Goal: Task Accomplishment & Management: Manage account settings

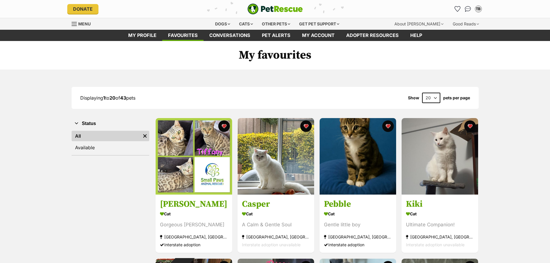
click at [436, 97] on select "20 40 60" at bounding box center [431, 98] width 18 height 10
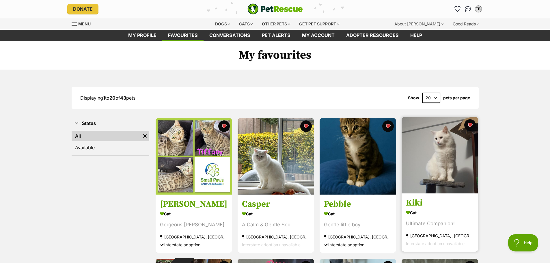
select select "60"
click at [422, 93] on select "20 40 60" at bounding box center [431, 98] width 18 height 10
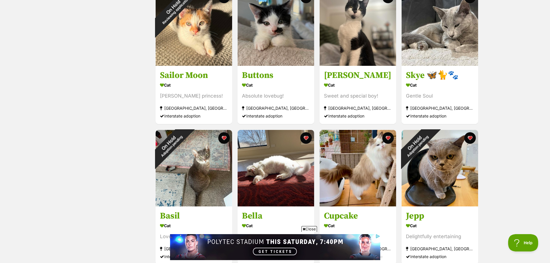
scroll to position [578, 0]
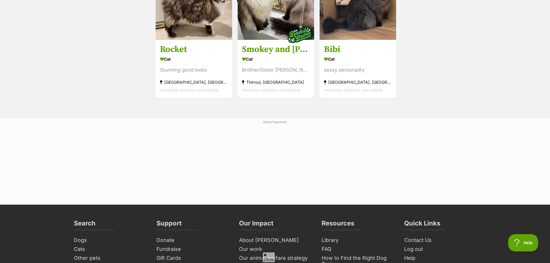
scroll to position [0, 0]
